Goal: Information Seeking & Learning: Learn about a topic

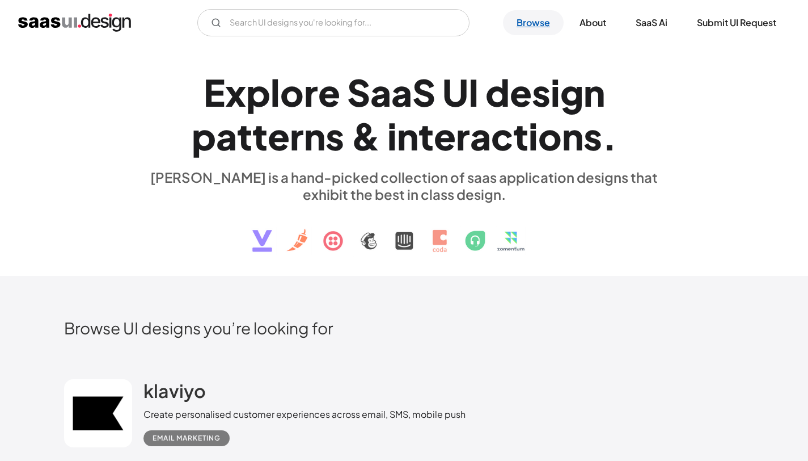
click at [539, 28] on link "Browse" at bounding box center [533, 22] width 61 height 25
click at [535, 23] on link "Browse" at bounding box center [533, 22] width 61 height 25
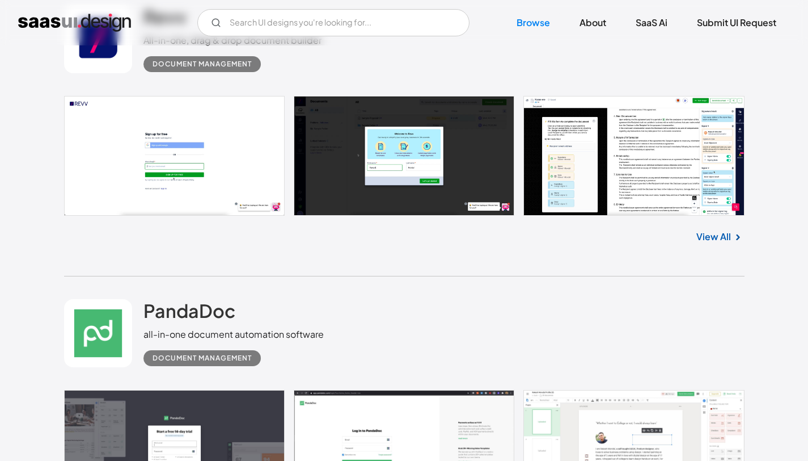
scroll to position [6537, 0]
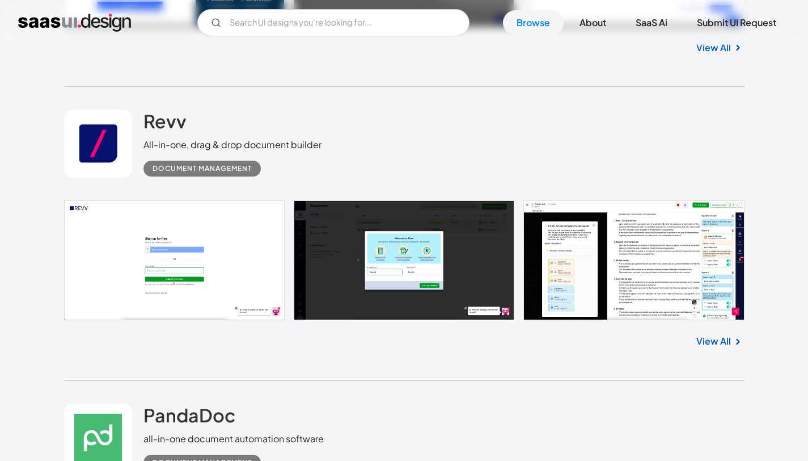
click at [217, 242] on link at bounding box center [404, 260] width 681 height 120
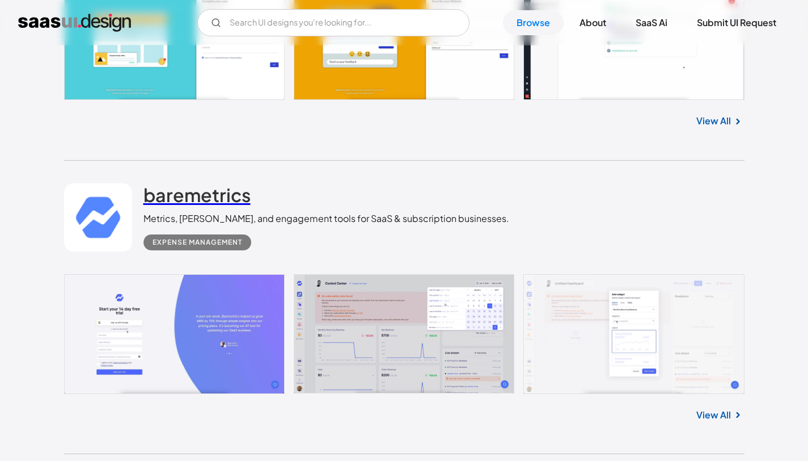
scroll to position [9127, 0]
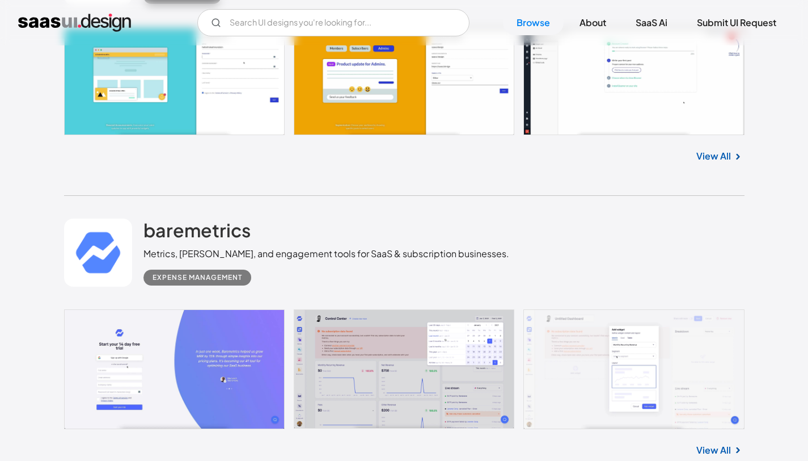
click at [227, 117] on link at bounding box center [404, 81] width 681 height 107
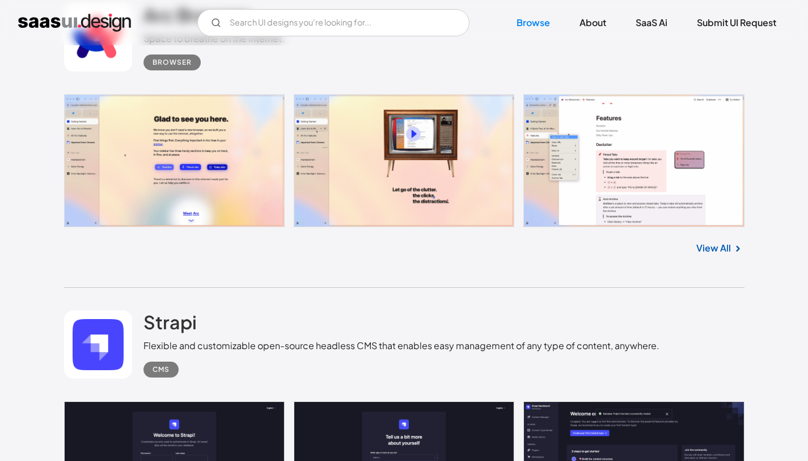
scroll to position [12192, 0]
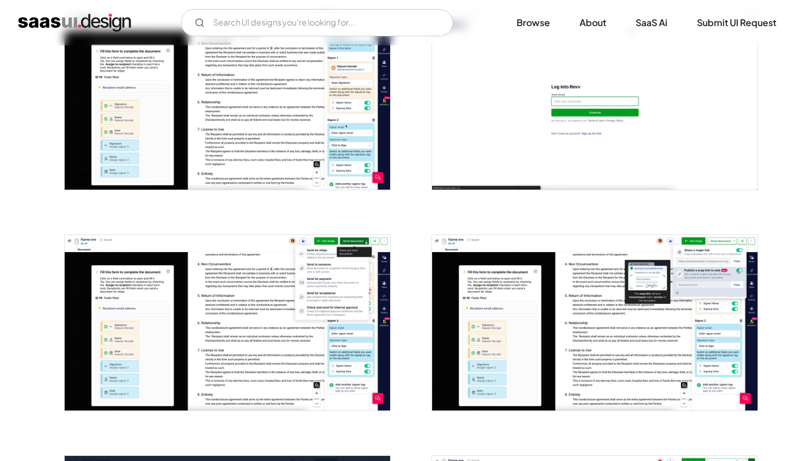
scroll to position [476, 0]
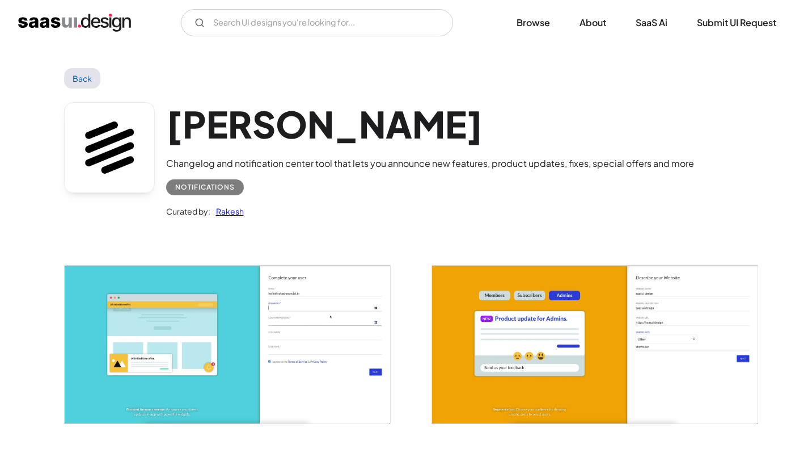
click at [196, 354] on img "open lightbox" at bounding box center [228, 344] width 326 height 158
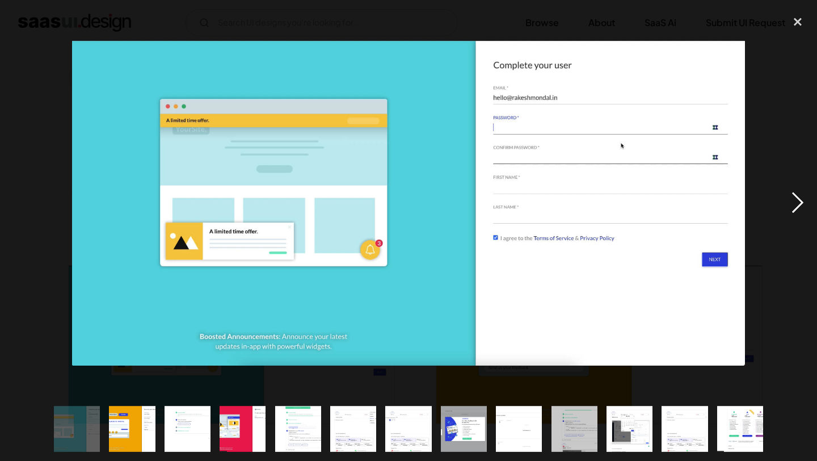
click at [796, 208] on div "next image" at bounding box center [797, 202] width 39 height 387
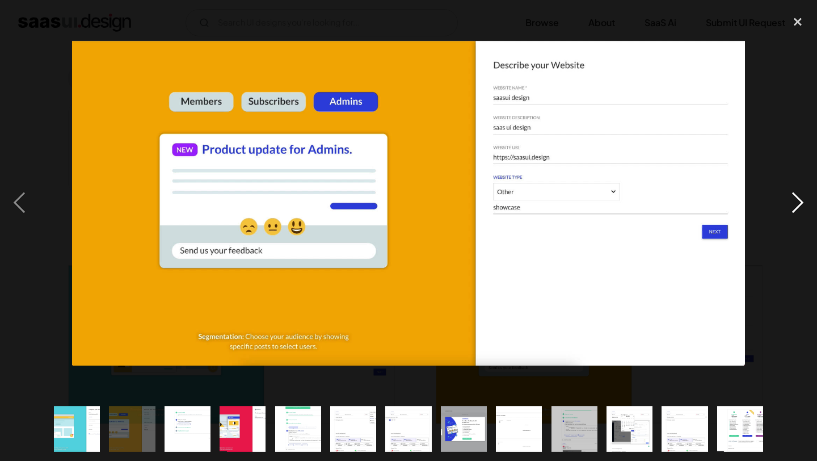
click at [796, 208] on div "next image" at bounding box center [797, 202] width 39 height 387
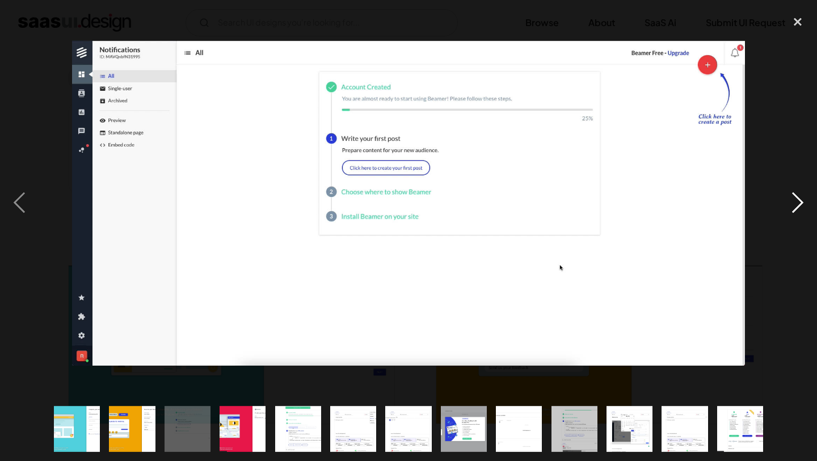
click at [796, 208] on div "next image" at bounding box center [797, 202] width 39 height 387
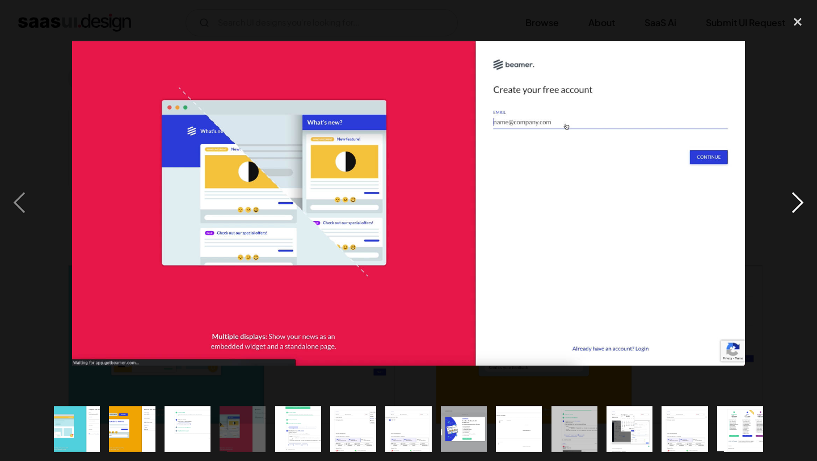
click at [796, 208] on div "next image" at bounding box center [797, 202] width 39 height 387
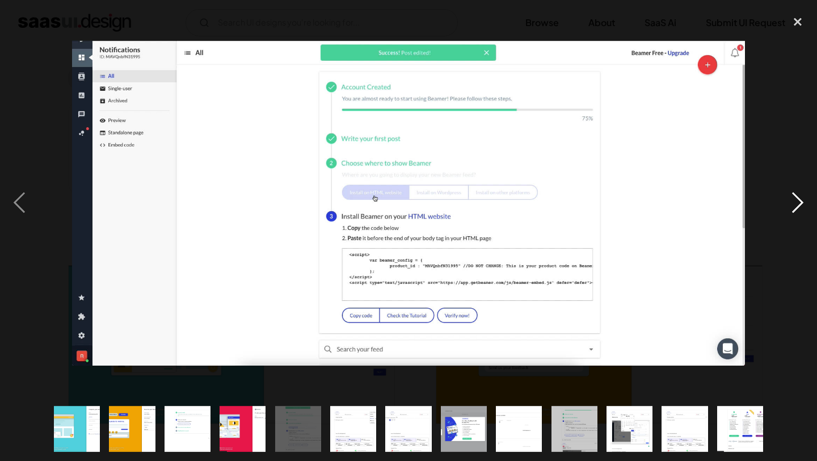
click at [796, 208] on div "next image" at bounding box center [797, 202] width 39 height 387
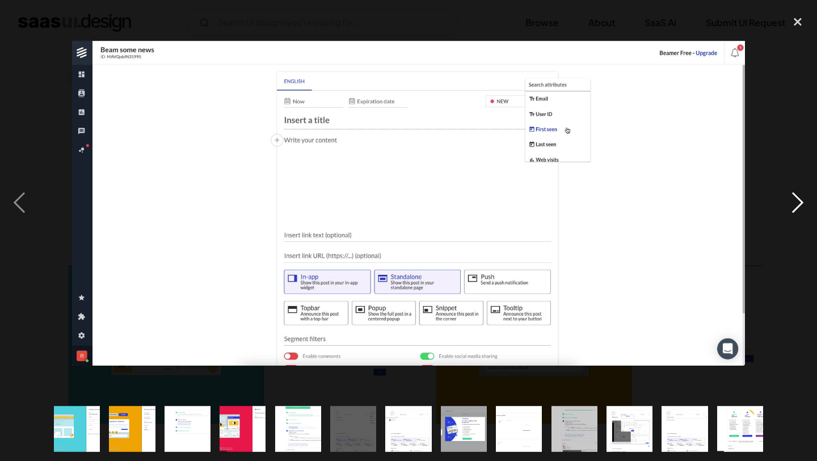
click at [796, 208] on div "next image" at bounding box center [797, 202] width 39 height 387
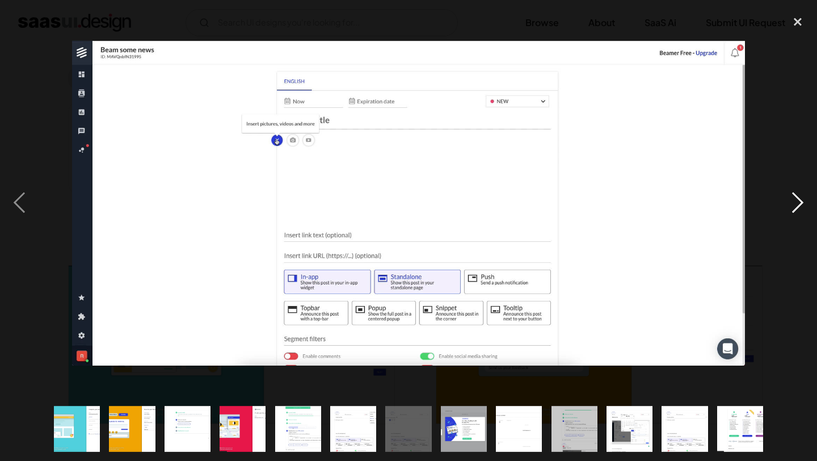
click at [795, 208] on div "next image" at bounding box center [797, 202] width 39 height 387
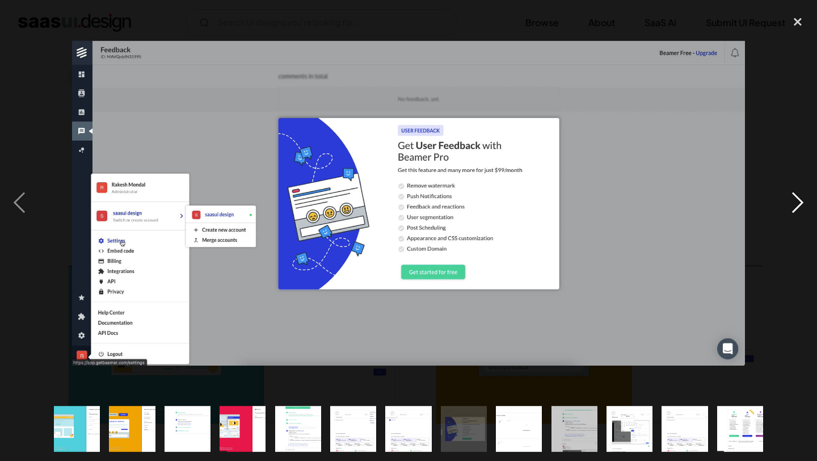
click at [795, 208] on div "next image" at bounding box center [797, 202] width 39 height 387
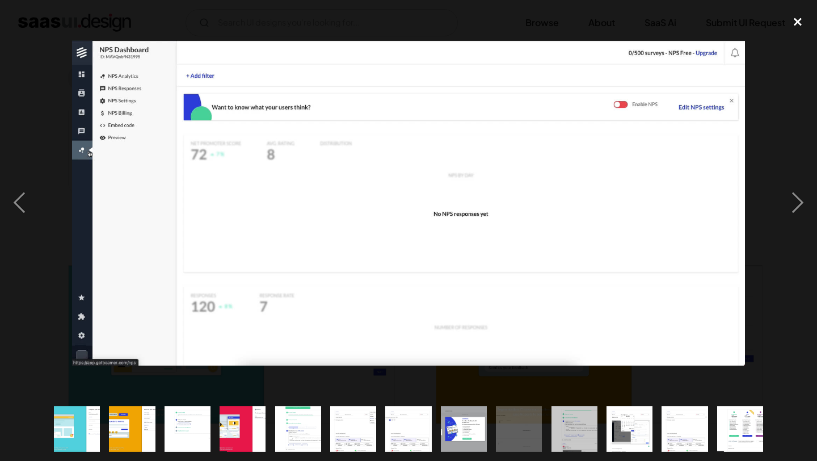
click at [799, 27] on div "close lightbox" at bounding box center [797, 21] width 39 height 25
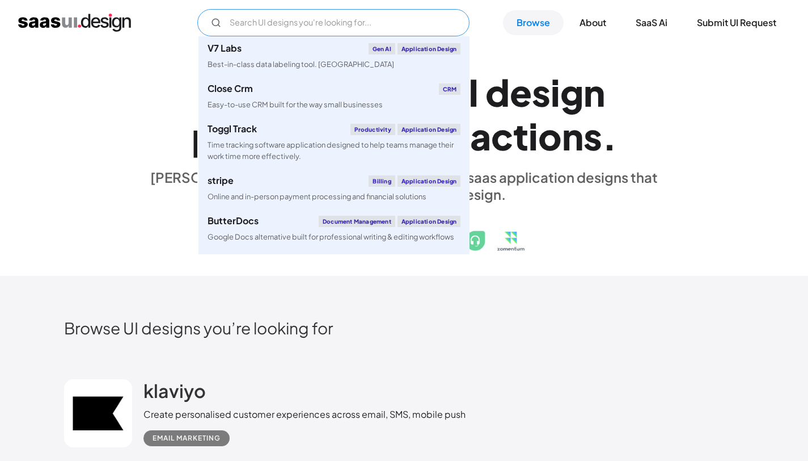
click at [331, 35] on input "Email Form" at bounding box center [333, 22] width 272 height 27
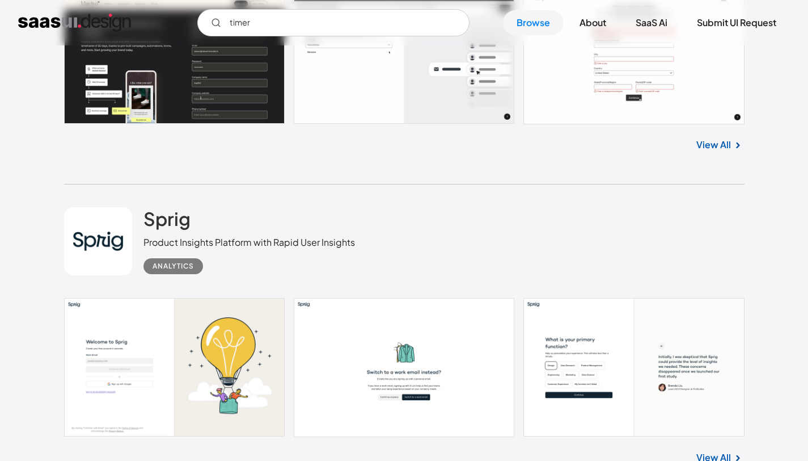
scroll to position [484, 0]
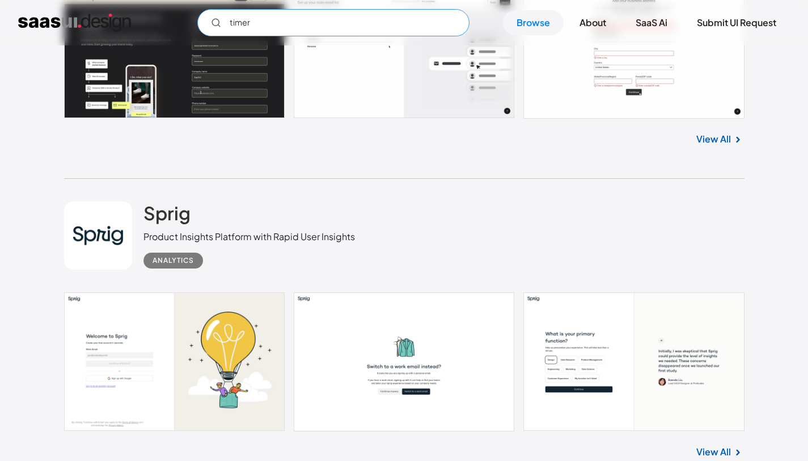
click at [289, 31] on input "timer" at bounding box center [333, 22] width 272 height 27
type input "travel"
click at [373, 214] on div "Sprig Product Insights Platform with Rapid User Insights Analytics" at bounding box center [404, 235] width 681 height 113
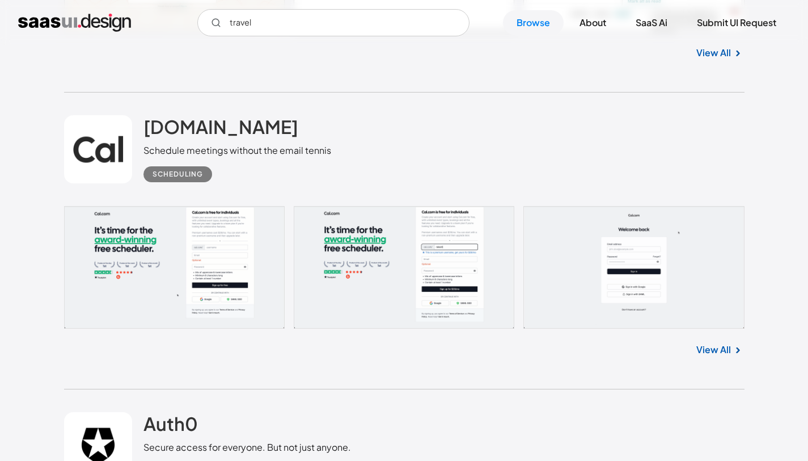
scroll to position [3275, 0]
